Goal: Information Seeking & Learning: Learn about a topic

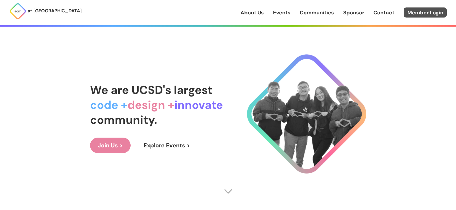
click at [436, 16] on link "Member Login" at bounding box center [425, 12] width 43 height 10
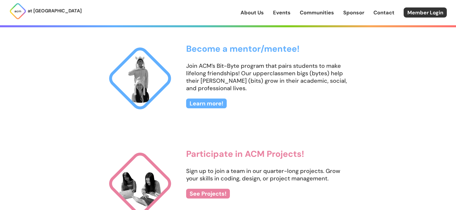
scroll to position [518, 0]
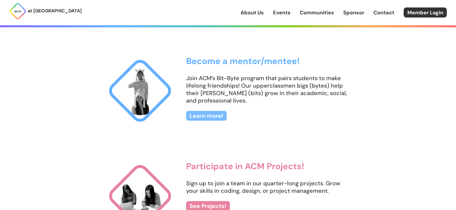
click at [223, 115] on link "Learn more!" at bounding box center [206, 116] width 41 height 10
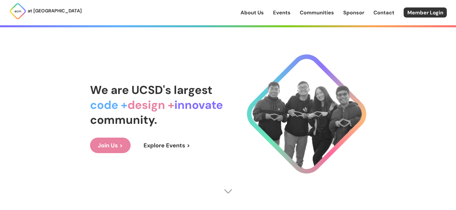
click at [283, 15] on link "Events" at bounding box center [282, 12] width 18 height 7
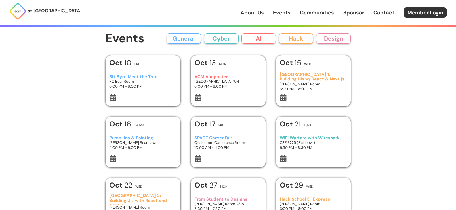
click at [160, 69] on div "Oct 10 Fri" at bounding box center [142, 64] width 67 height 10
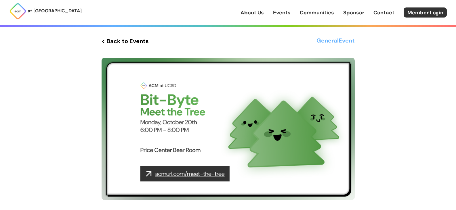
click at [282, 14] on link "Events" at bounding box center [282, 12] width 18 height 7
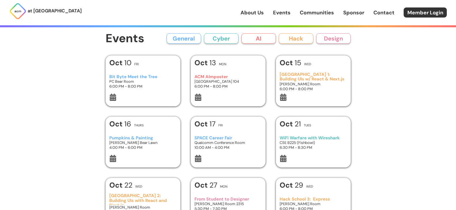
click at [223, 37] on button "Cyber" at bounding box center [221, 38] width 35 height 10
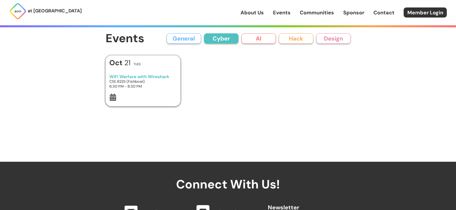
click at [258, 38] on button "AI" at bounding box center [259, 38] width 35 height 10
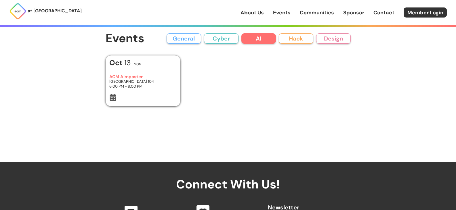
drag, startPoint x: 286, startPoint y: 39, endPoint x: 304, endPoint y: 41, distance: 18.5
click at [286, 39] on button "Hack" at bounding box center [296, 38] width 35 height 10
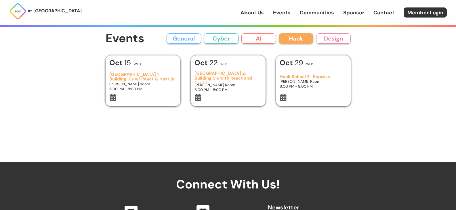
click at [333, 41] on button "Design" at bounding box center [333, 38] width 35 height 10
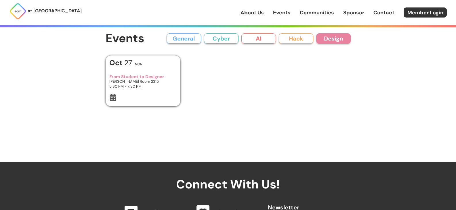
click at [297, 41] on button "Hack" at bounding box center [296, 38] width 35 height 10
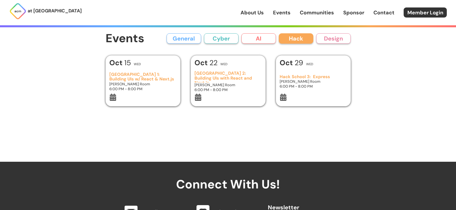
click at [191, 33] on div "Events General Cyber AI Hack Design All General AI Cyber Hack Design" at bounding box center [228, 38] width 245 height 13
click at [195, 35] on button "General" at bounding box center [184, 38] width 35 height 10
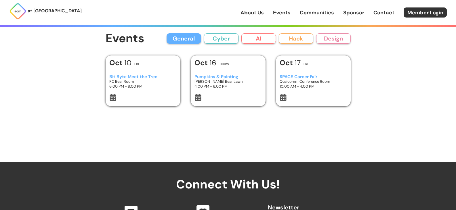
click at [244, 66] on div "Oct 16 Thurs" at bounding box center [228, 64] width 67 height 10
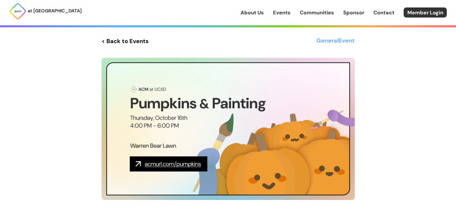
click at [129, 42] on link "< Back to Events" at bounding box center [125, 41] width 47 height 10
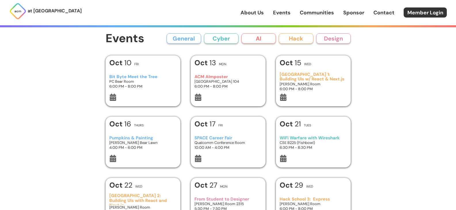
click at [188, 39] on button "General" at bounding box center [184, 38] width 35 height 10
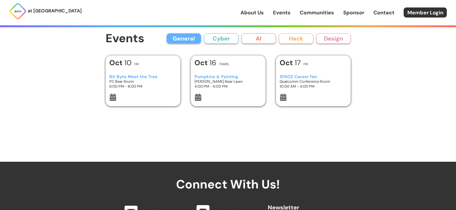
click at [52, 13] on p "at [GEOGRAPHIC_DATA]" at bounding box center [55, 10] width 54 height 7
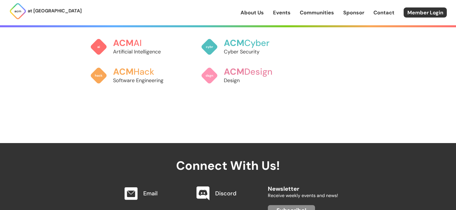
scroll to position [518, 0]
